Goal: Navigation & Orientation: Understand site structure

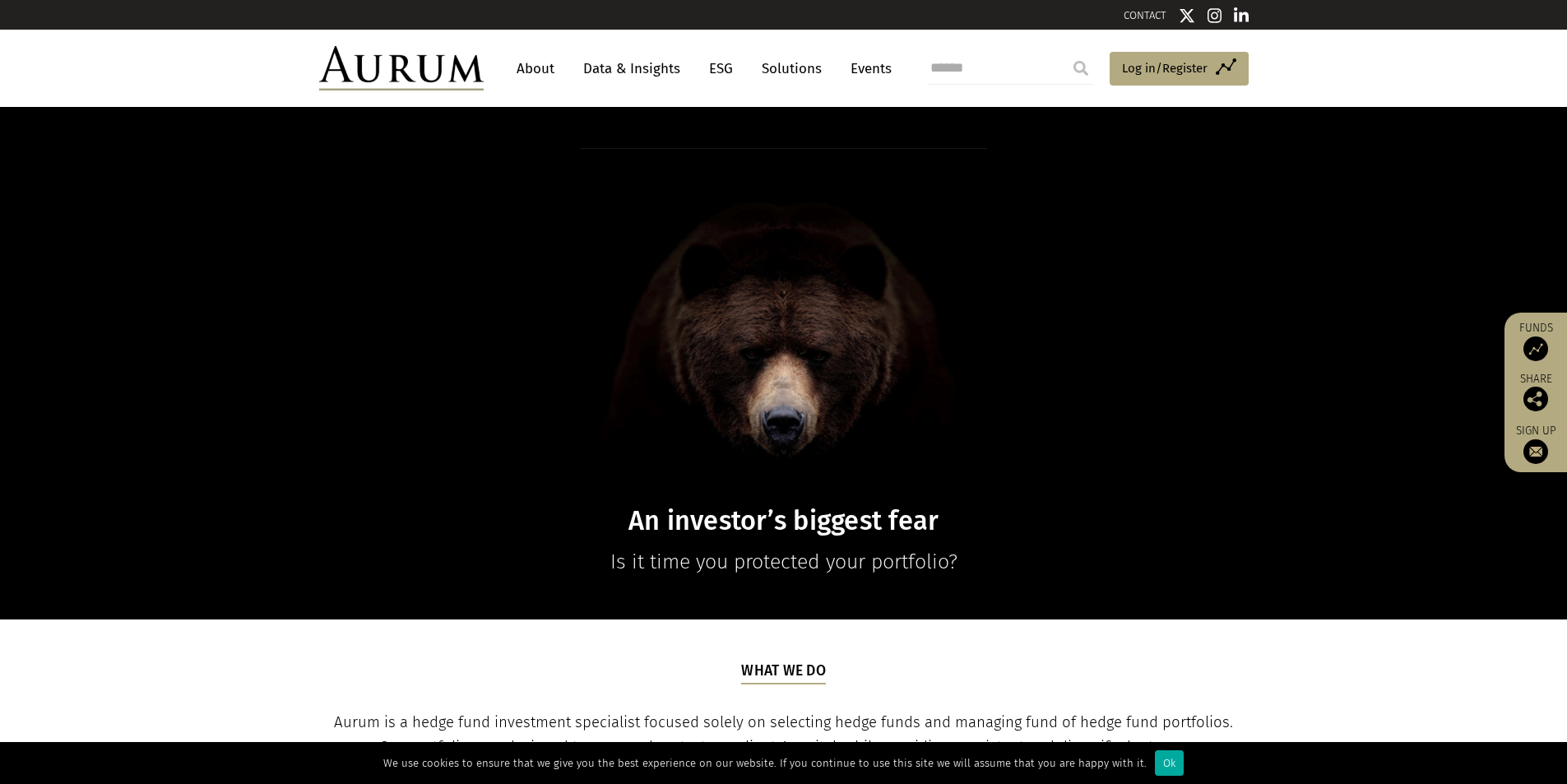
click at [533, 72] on link "About" at bounding box center [535, 68] width 54 height 30
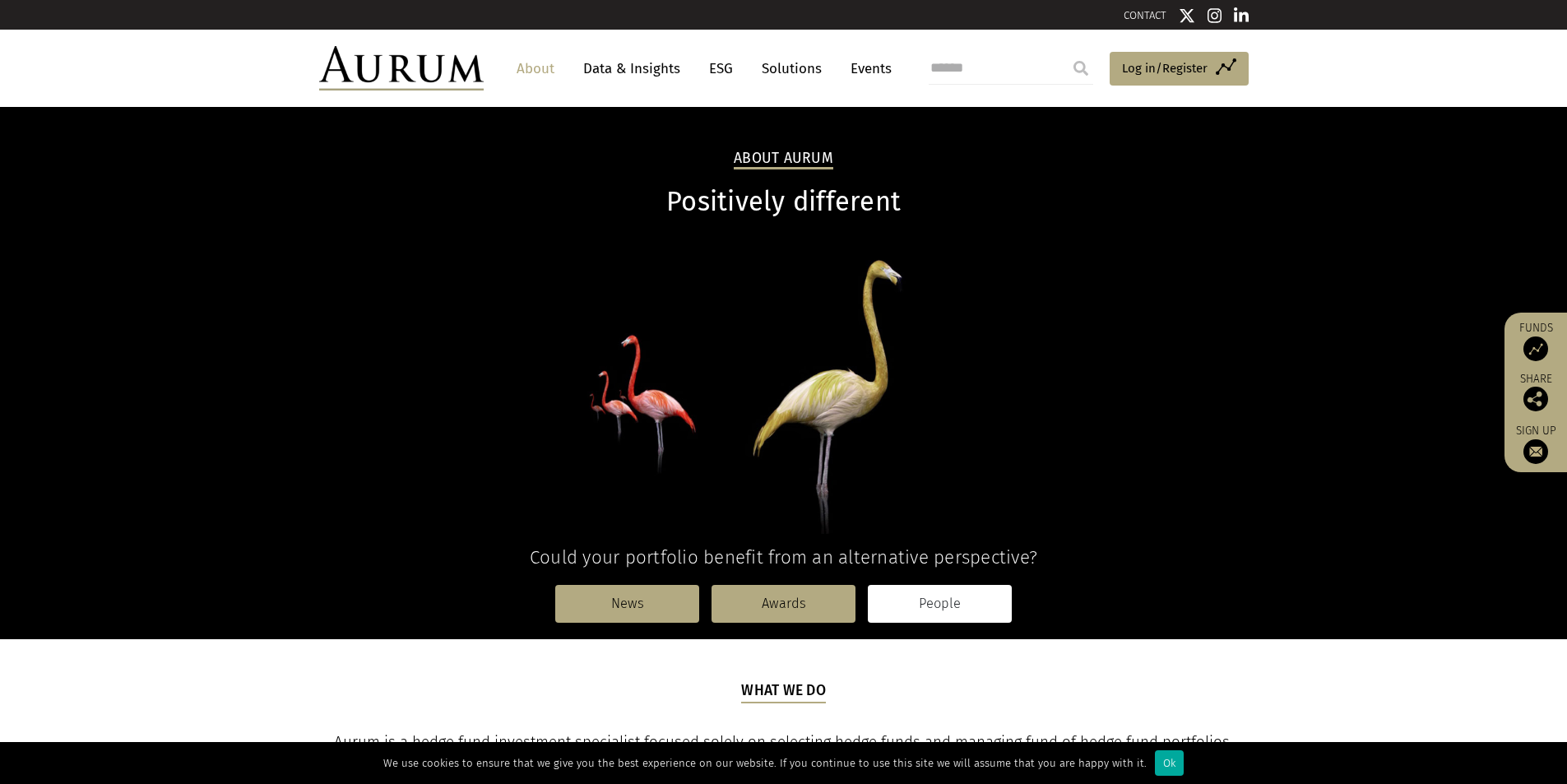
click at [917, 586] on link "People" at bounding box center [939, 603] width 144 height 38
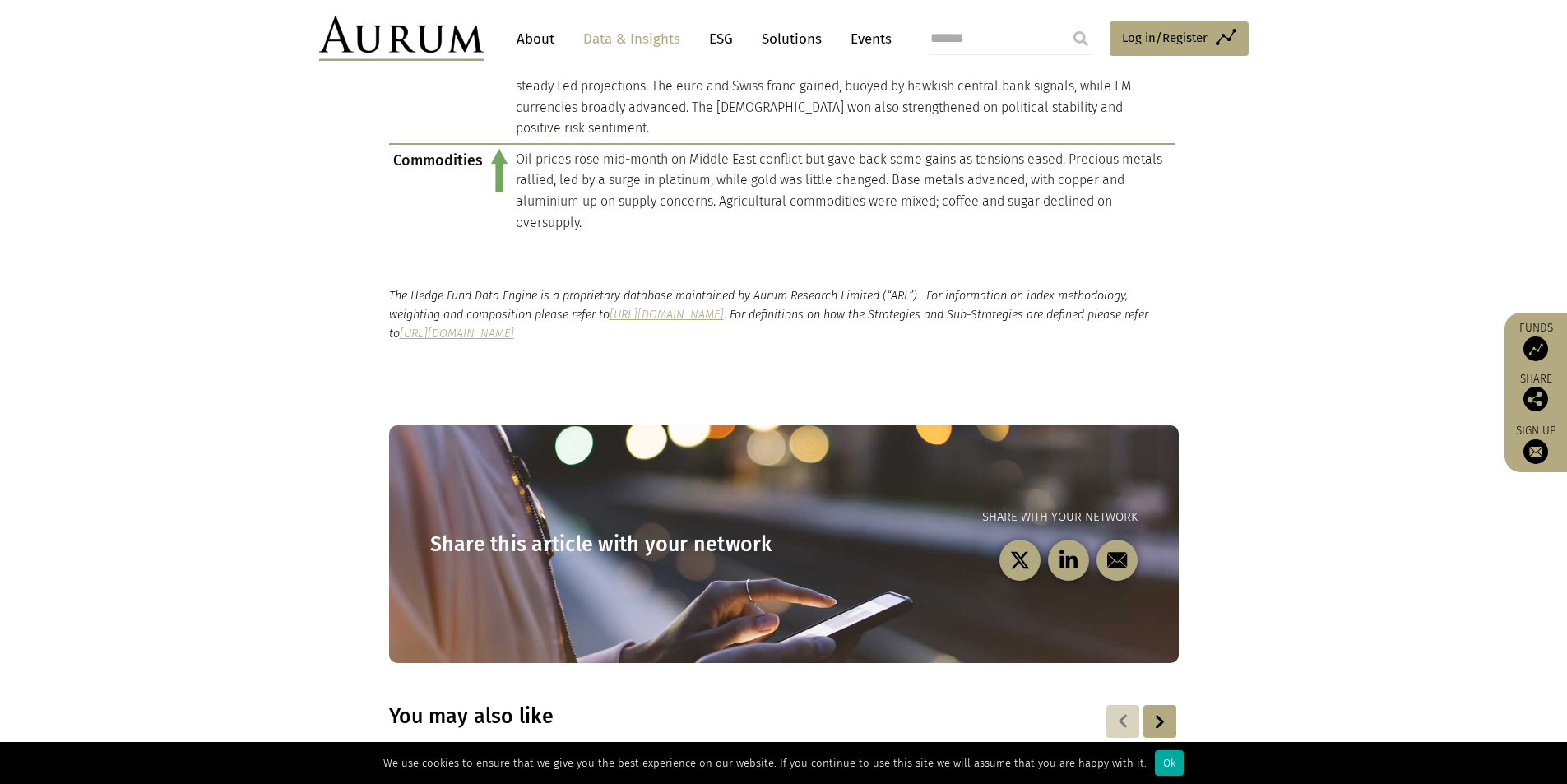
scroll to position [1562, 0]
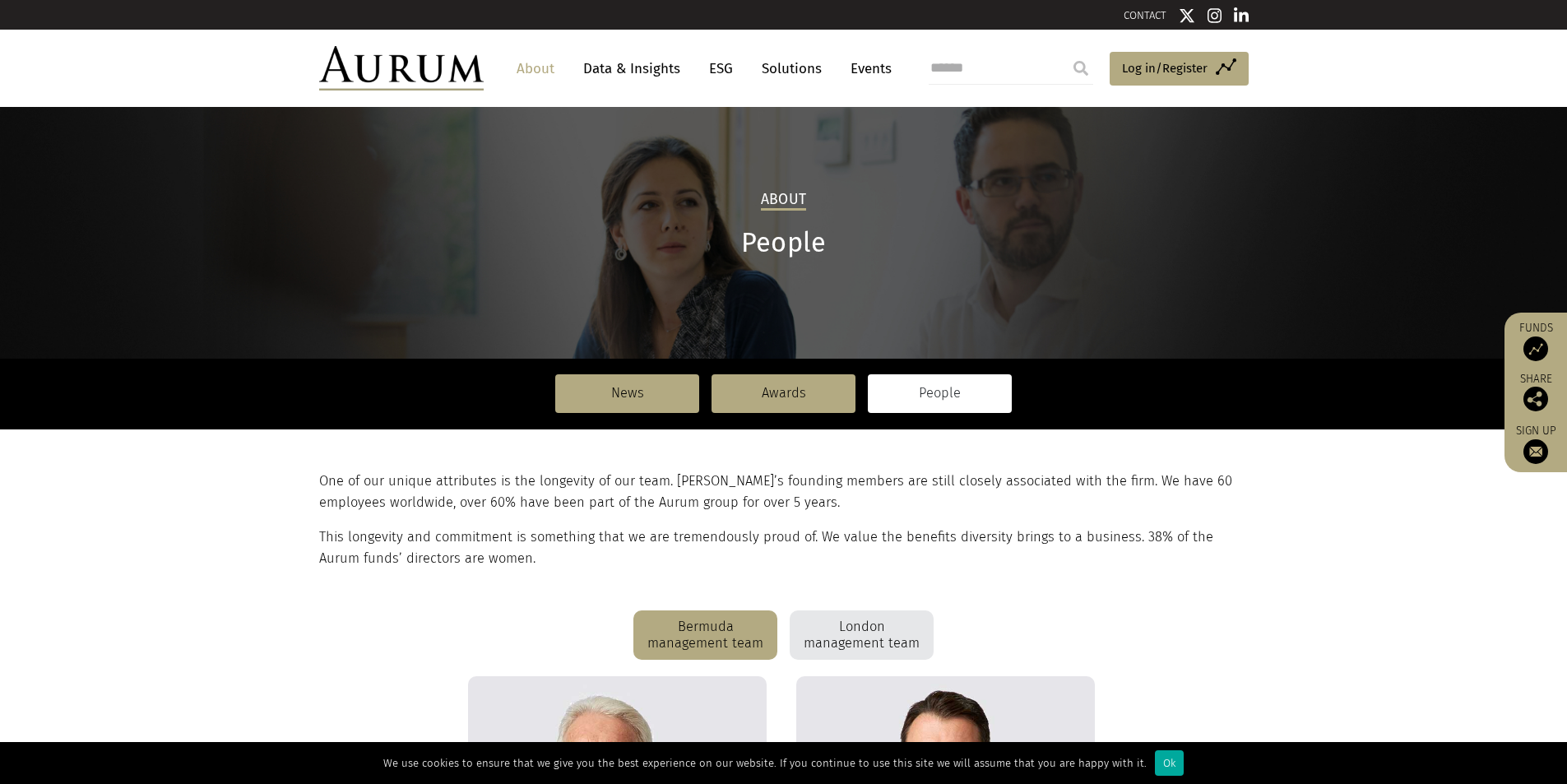
click at [809, 69] on link "Solutions" at bounding box center [791, 68] width 76 height 30
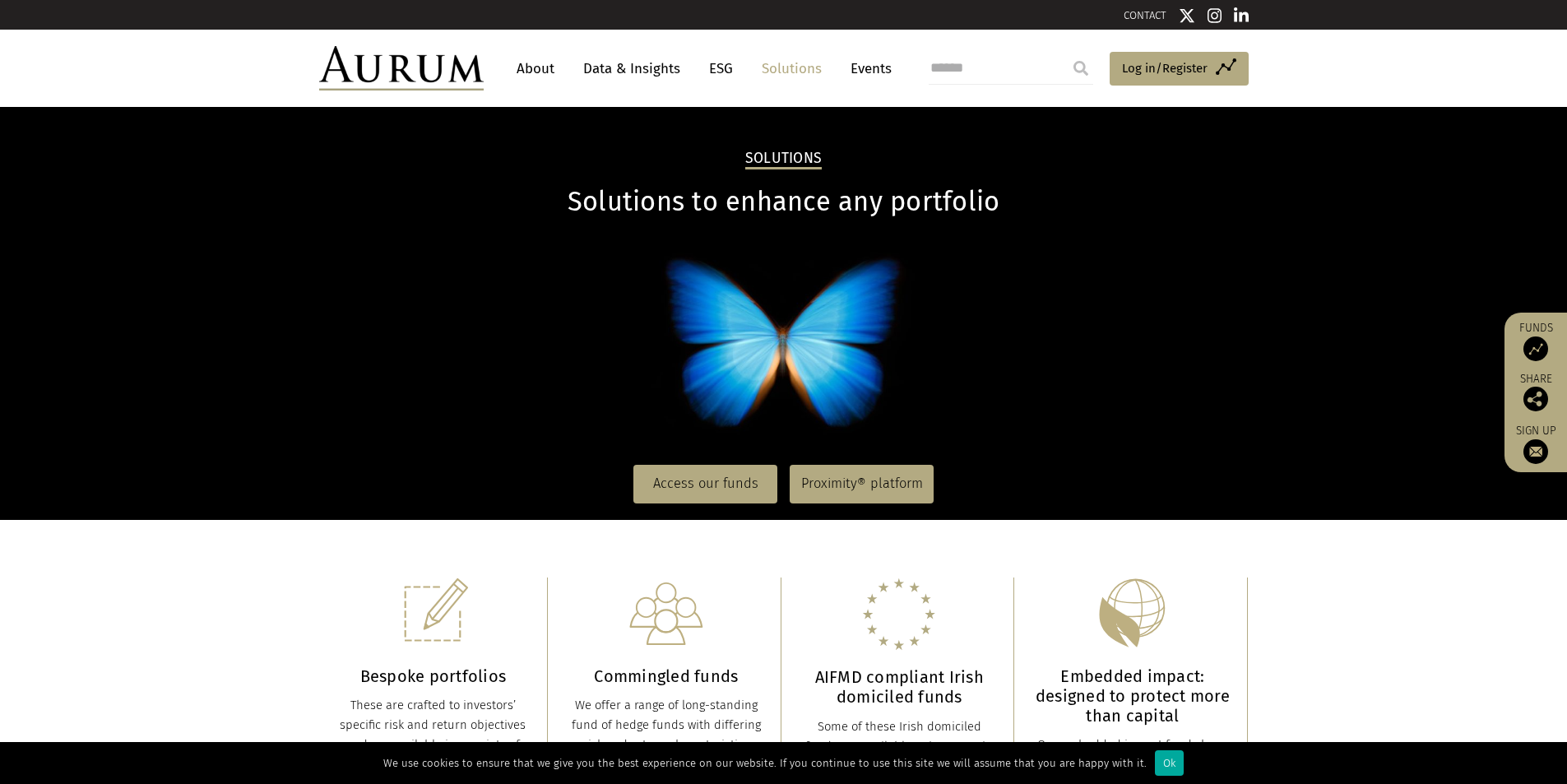
click at [662, 76] on link "Data & Insights" at bounding box center [632, 68] width 113 height 30
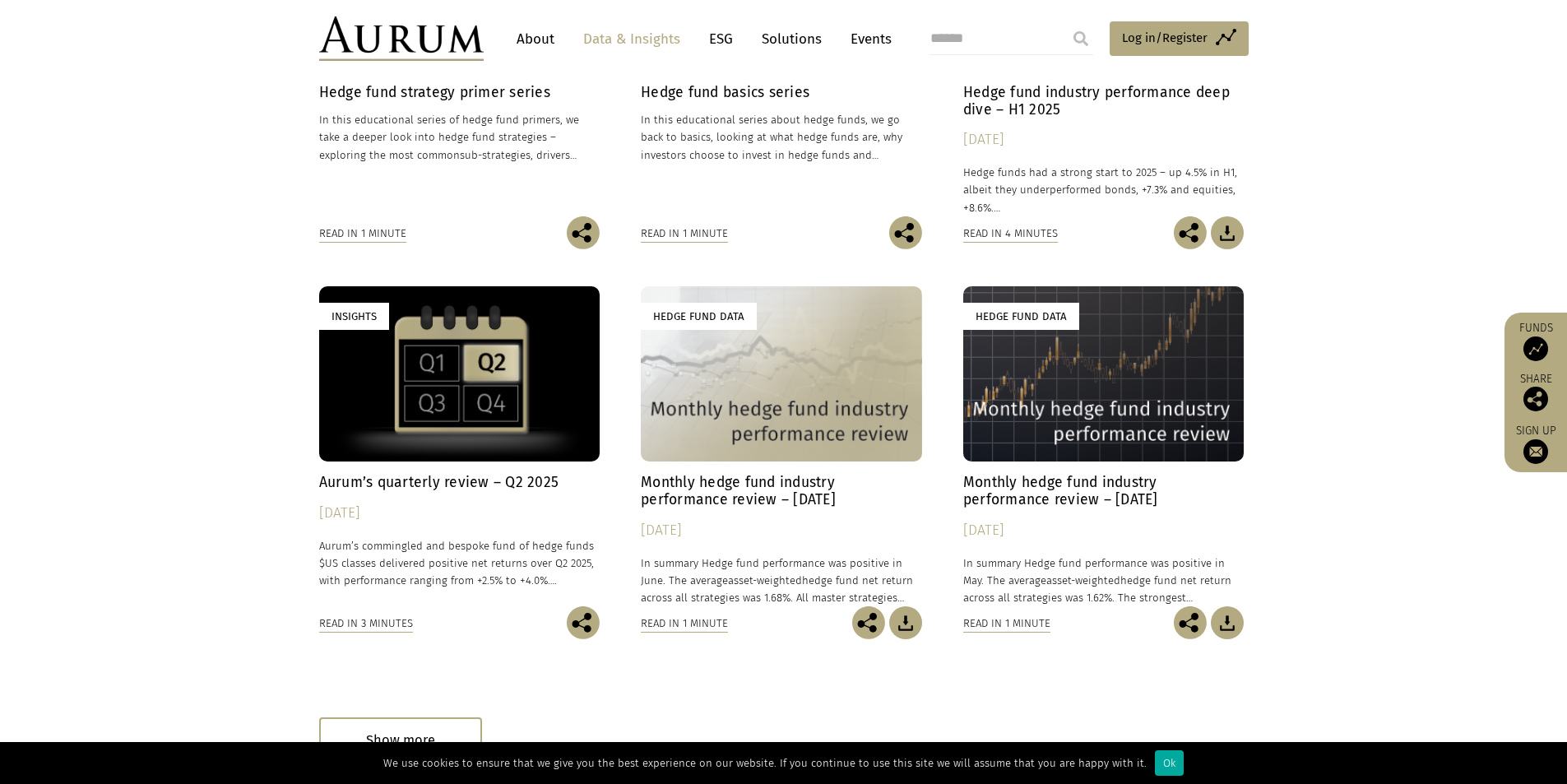
scroll to position [822, 0]
